Goal: Task Accomplishment & Management: Manage account settings

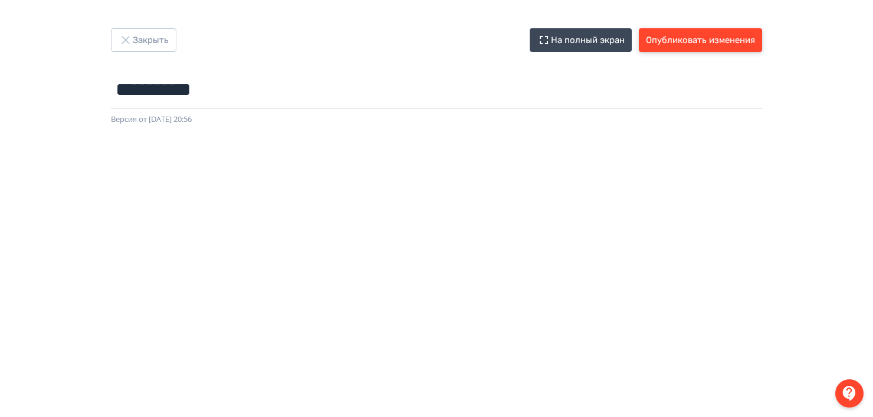
click at [684, 40] on button "Опубликовать изменения" at bounding box center [699, 40] width 123 height 24
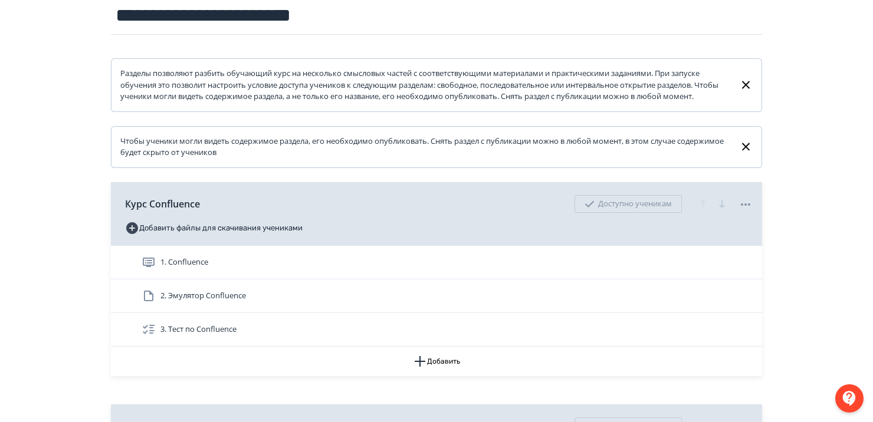
scroll to position [160, 0]
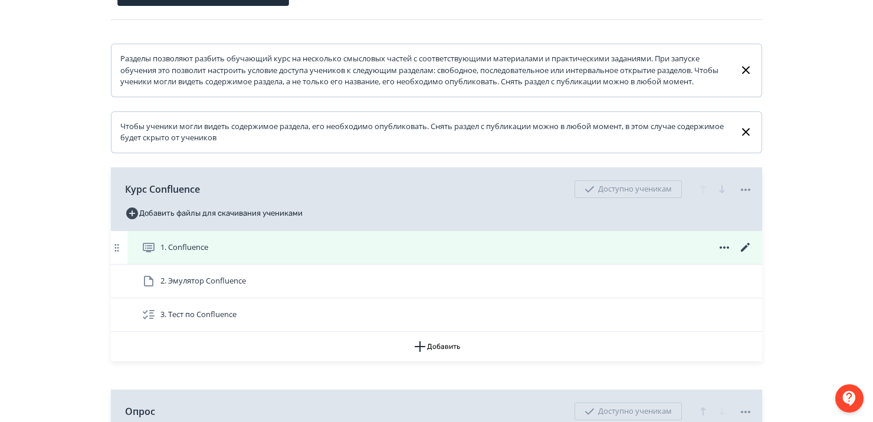
click at [252, 255] on div "1. Confluence" at bounding box center [446, 248] width 611 height 14
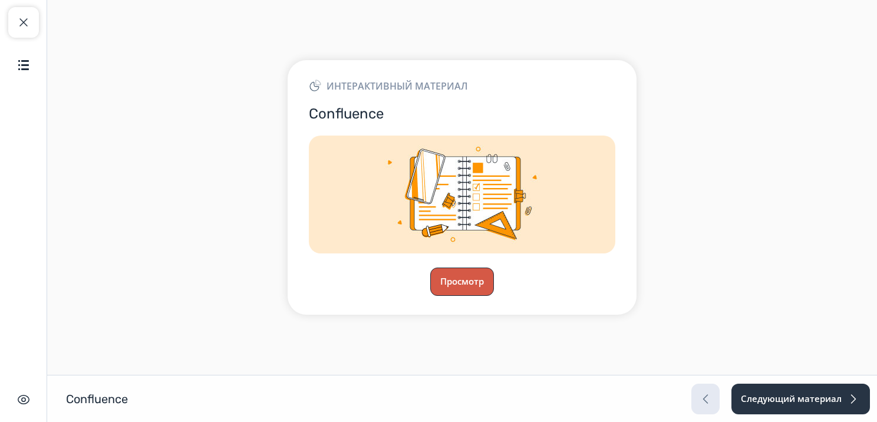
click at [480, 282] on button "Просмотр" at bounding box center [462, 282] width 64 height 28
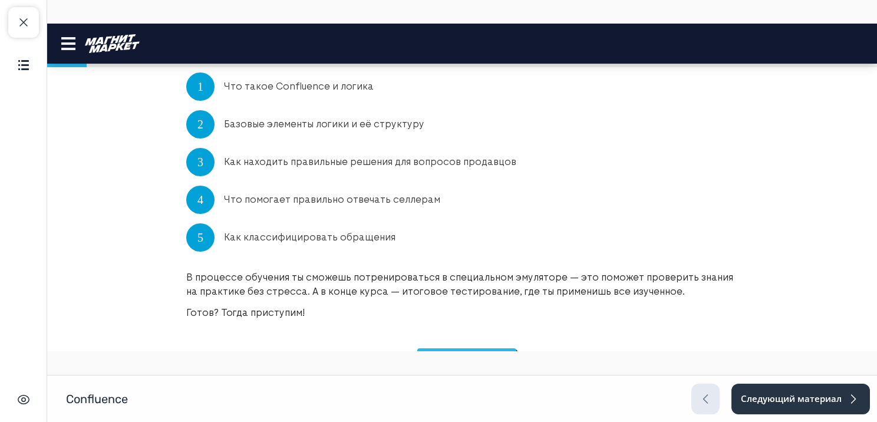
scroll to position [439, 0]
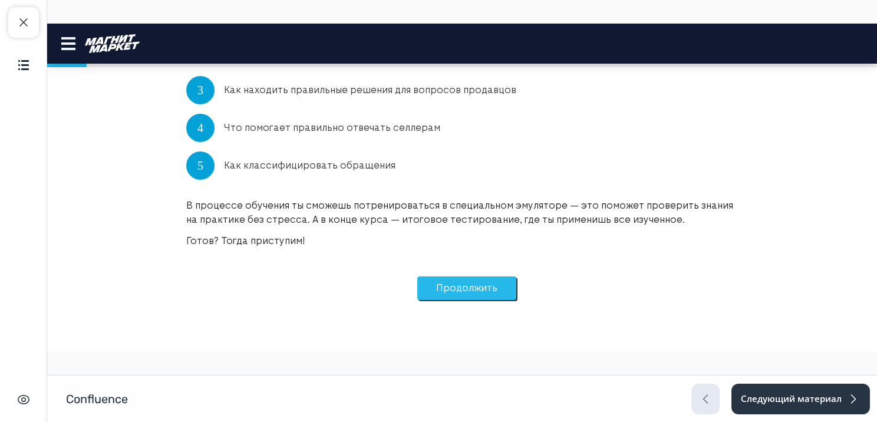
click at [482, 291] on button "Продолжить" at bounding box center [466, 288] width 99 height 24
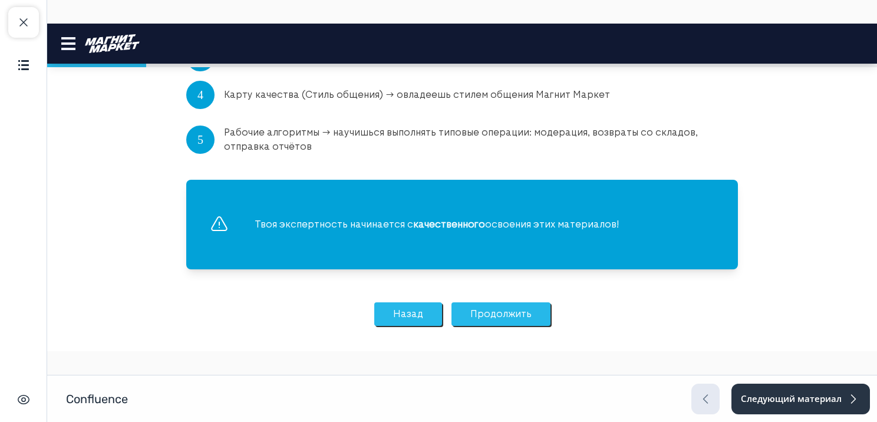
scroll to position [344, 0]
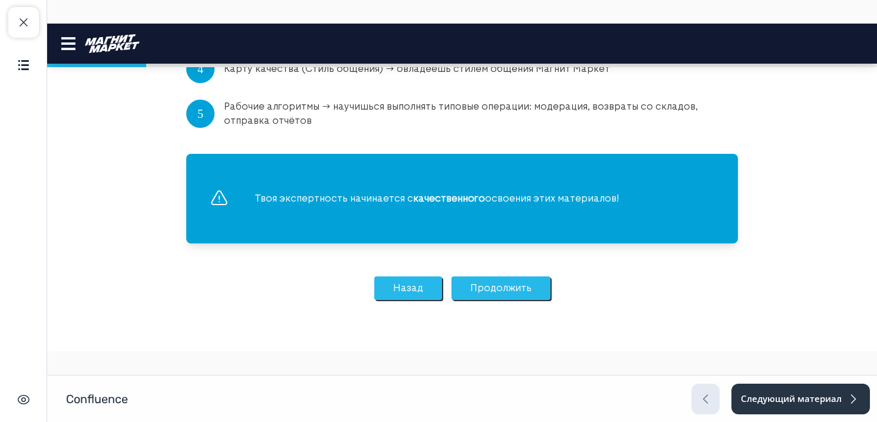
click at [473, 288] on button "Продолжить" at bounding box center [501, 288] width 99 height 24
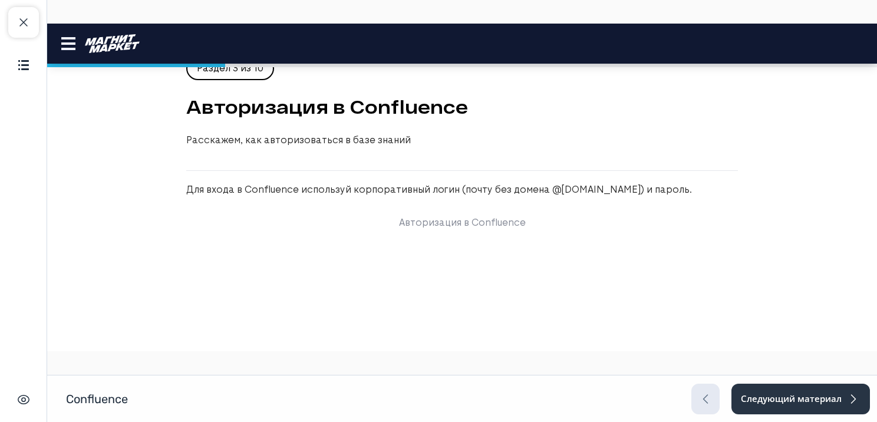
scroll to position [0, 0]
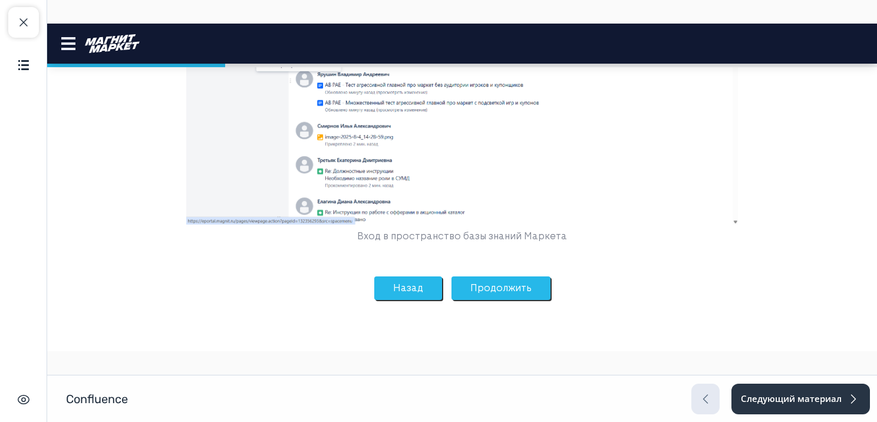
click at [473, 288] on button "Продолжить" at bounding box center [501, 288] width 99 height 24
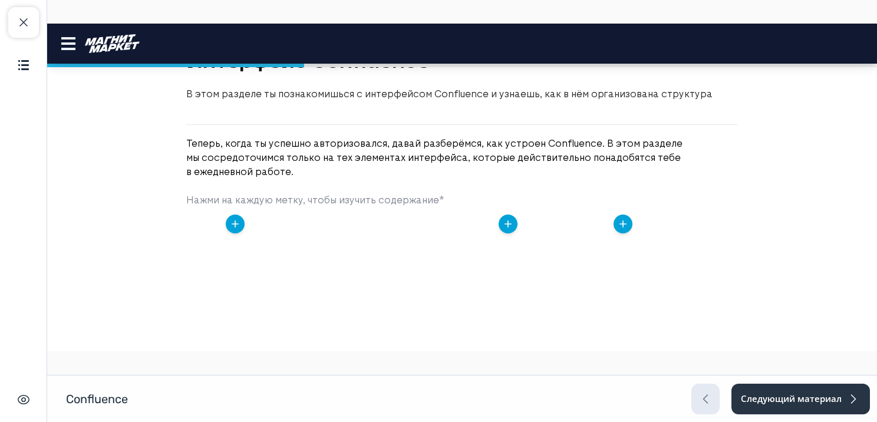
scroll to position [78, 0]
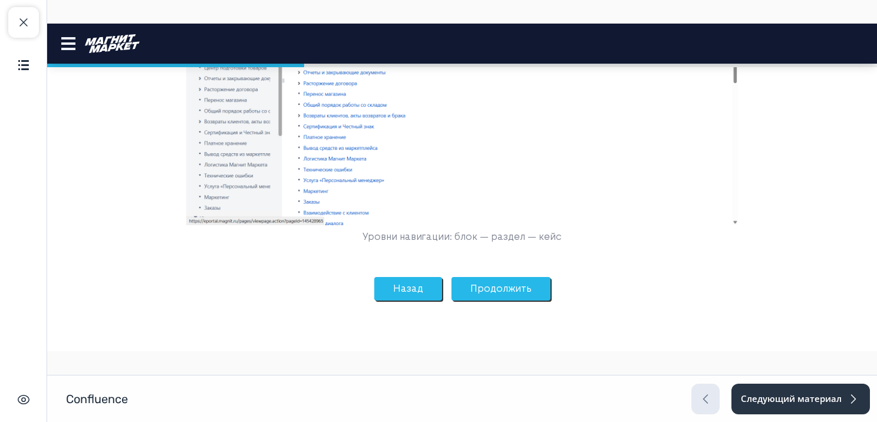
click at [504, 290] on button "Продолжить" at bounding box center [501, 289] width 99 height 24
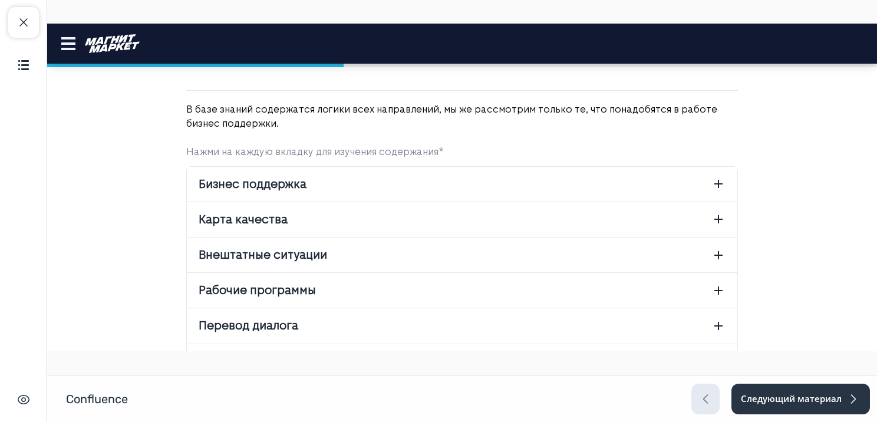
scroll to position [105, 0]
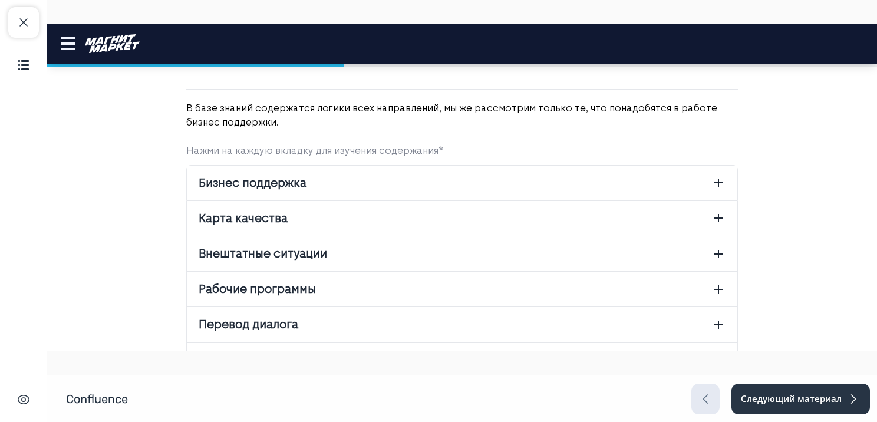
click at [388, 172] on button "Бизнес поддержка" at bounding box center [462, 183] width 551 height 35
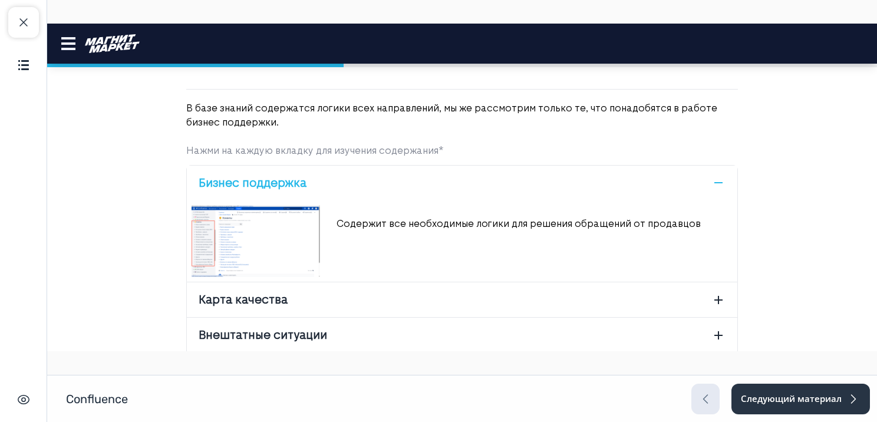
click at [203, 243] on img at bounding box center [256, 241] width 129 height 72
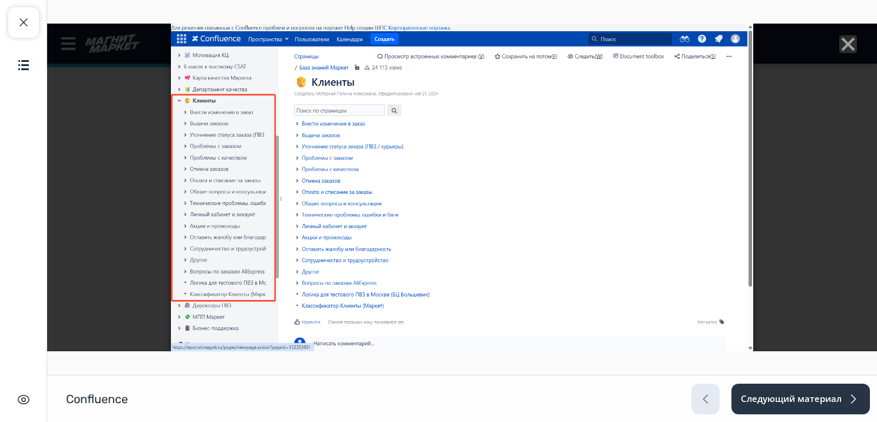
click at [842, 45] on line "Close" at bounding box center [848, 44] width 12 height 12
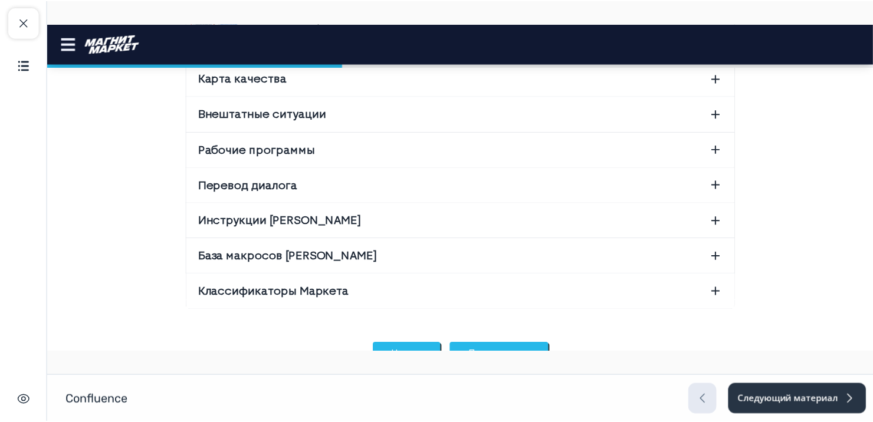
scroll to position [0, 0]
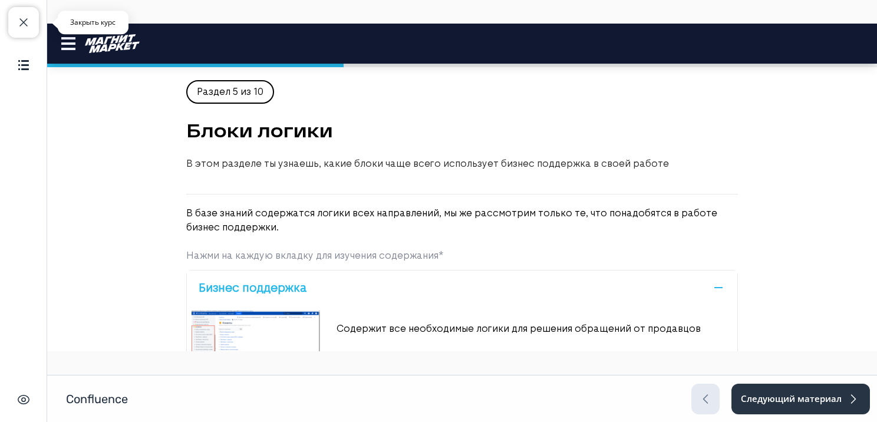
click at [25, 26] on span "button" at bounding box center [24, 22] width 14 height 14
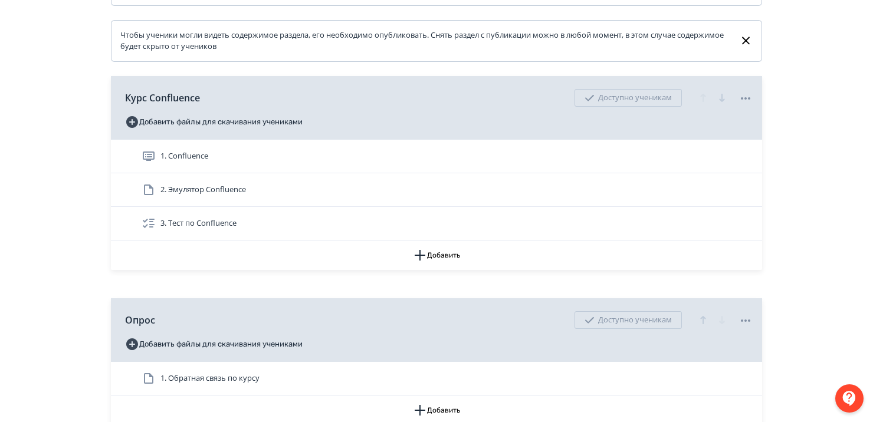
scroll to position [252, 0]
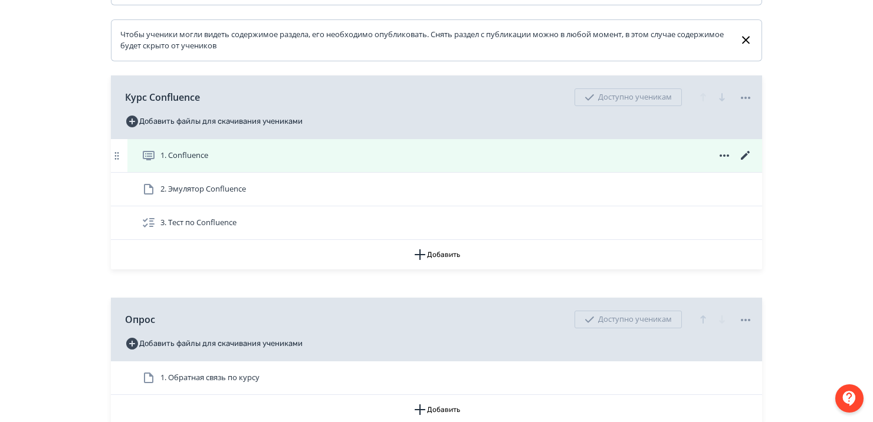
click at [745, 160] on icon at bounding box center [744, 155] width 9 height 9
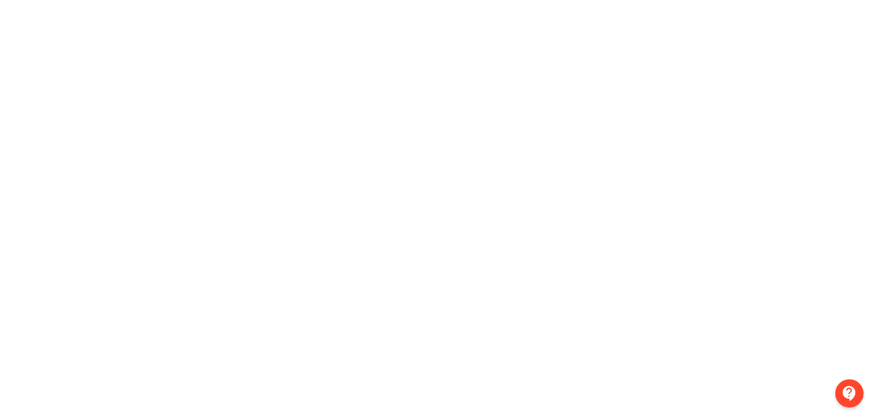
scroll to position [261, 0]
